Goal: Transaction & Acquisition: Purchase product/service

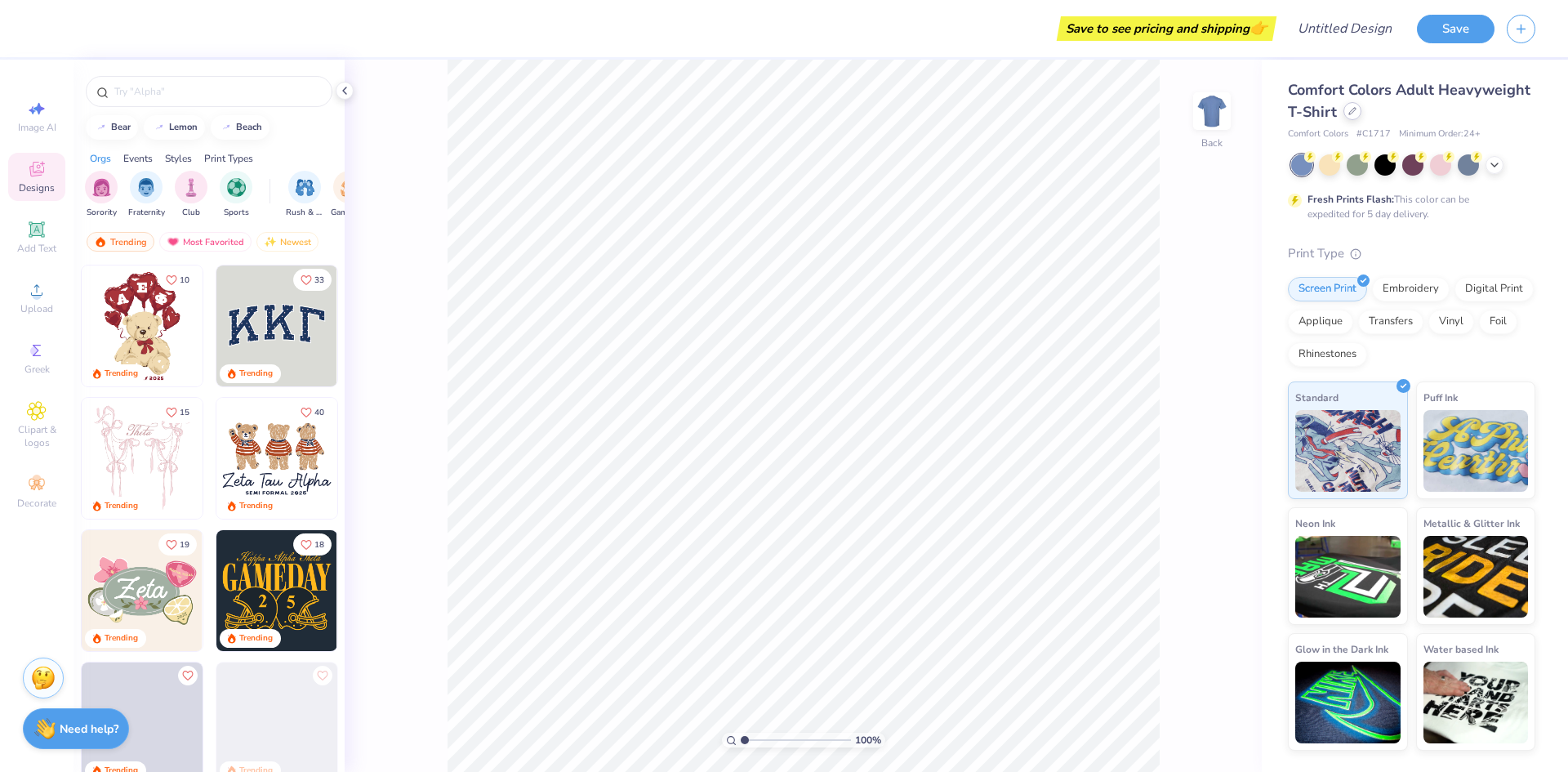
click at [1356, 112] on div at bounding box center [1352, 111] width 18 height 18
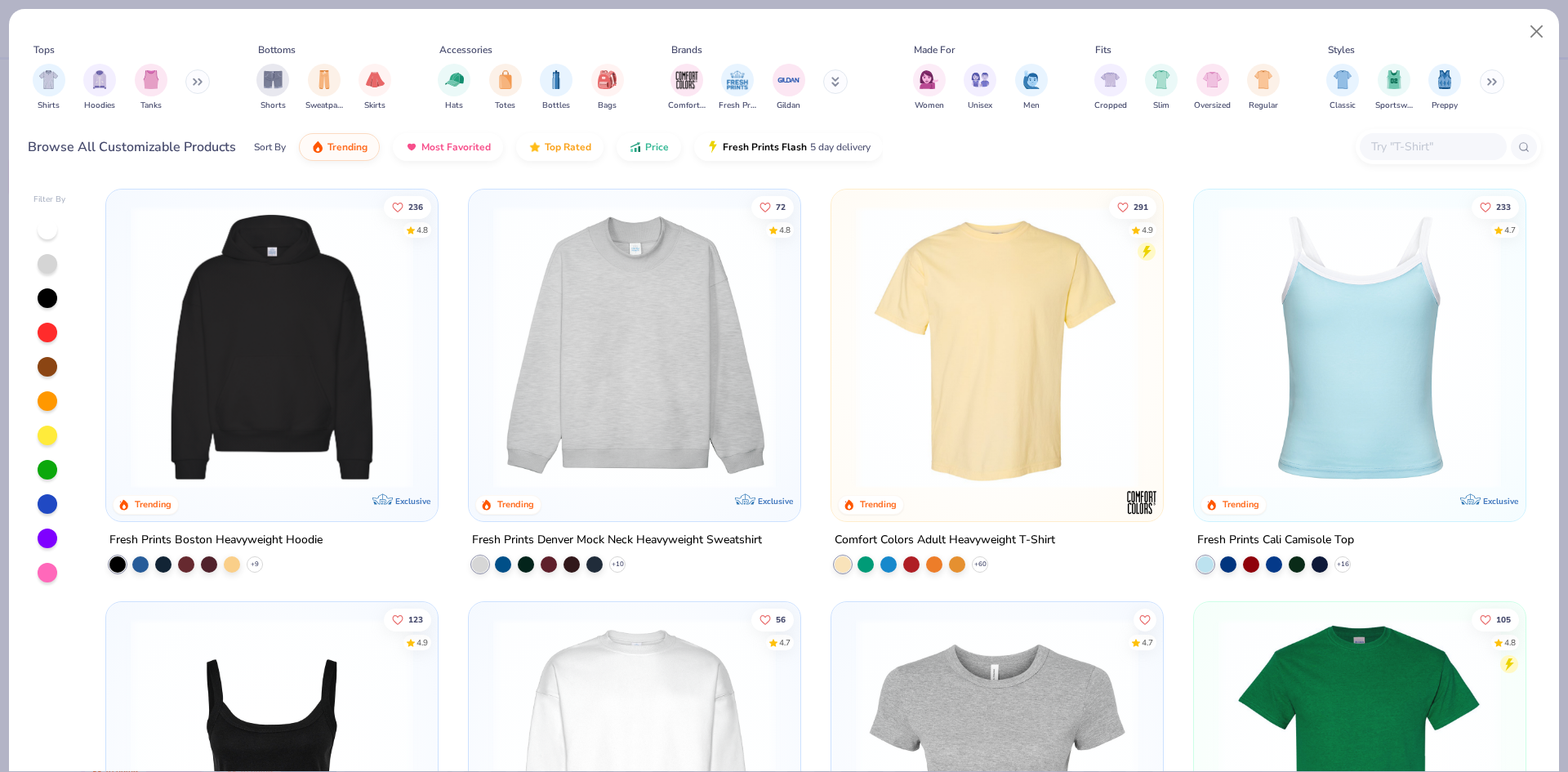
click at [1439, 148] on input "text" at bounding box center [1432, 146] width 126 height 19
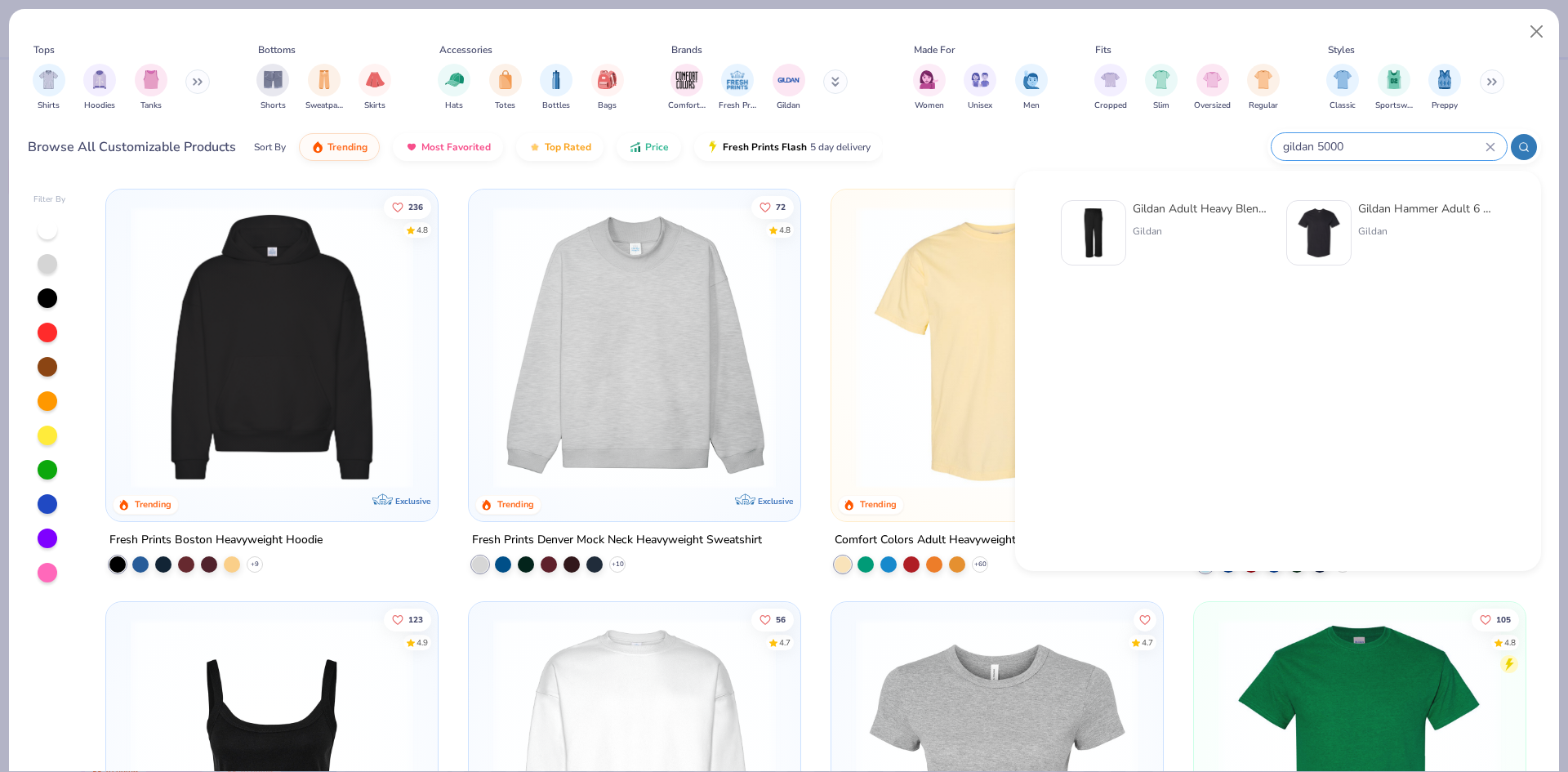
type input "gildan 5000"
click at [1415, 219] on div "Gildan Hammer Adult 6 Oz. T-Shirt Gildan" at bounding box center [1426, 233] width 137 height 65
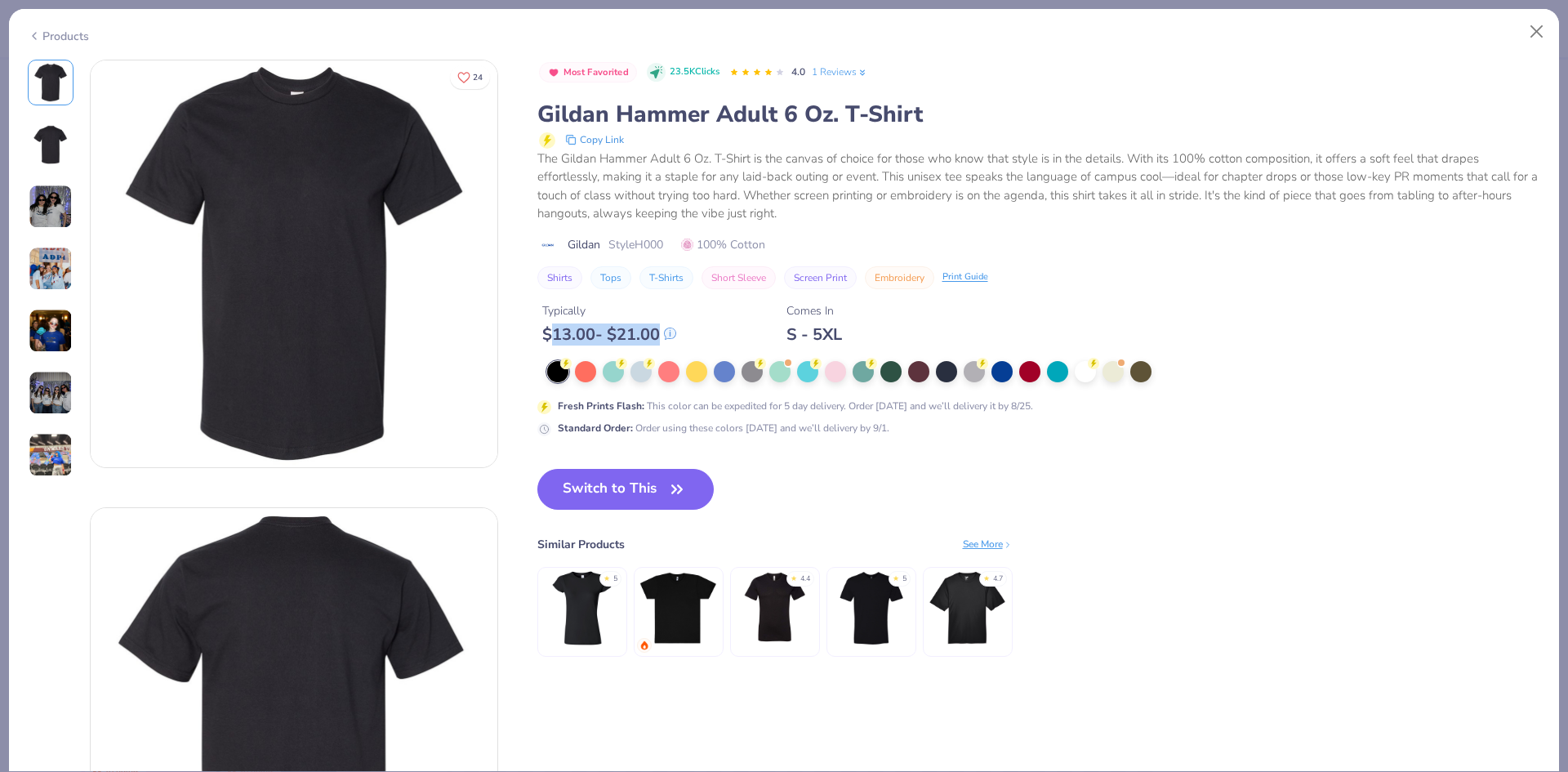
drag, startPoint x: 547, startPoint y: 332, endPoint x: 661, endPoint y: 338, distance: 114.2
click at [661, 338] on div "$ 13.00 - $ 21.00" at bounding box center [610, 335] width 134 height 21
click at [719, 331] on div "Typically $ 13.00 - $ 21.00 Comes In S - 5XL" at bounding box center [1039, 317] width 1004 height 56
click at [627, 496] on button "Switch to This" at bounding box center [626, 489] width 177 height 41
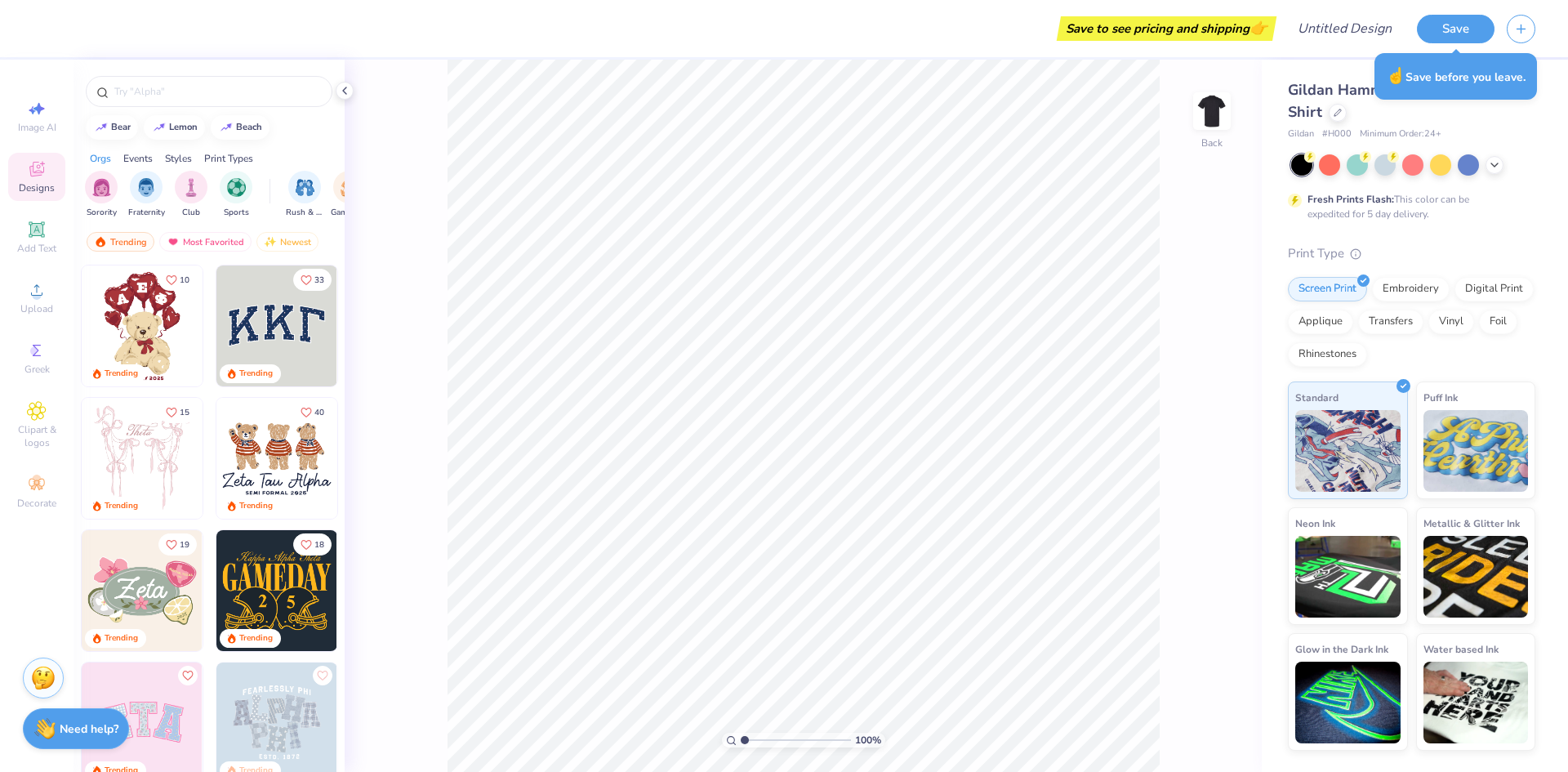
click at [1335, 135] on span "# H000" at bounding box center [1337, 134] width 30 height 14
